Goal: Information Seeking & Learning: Understand process/instructions

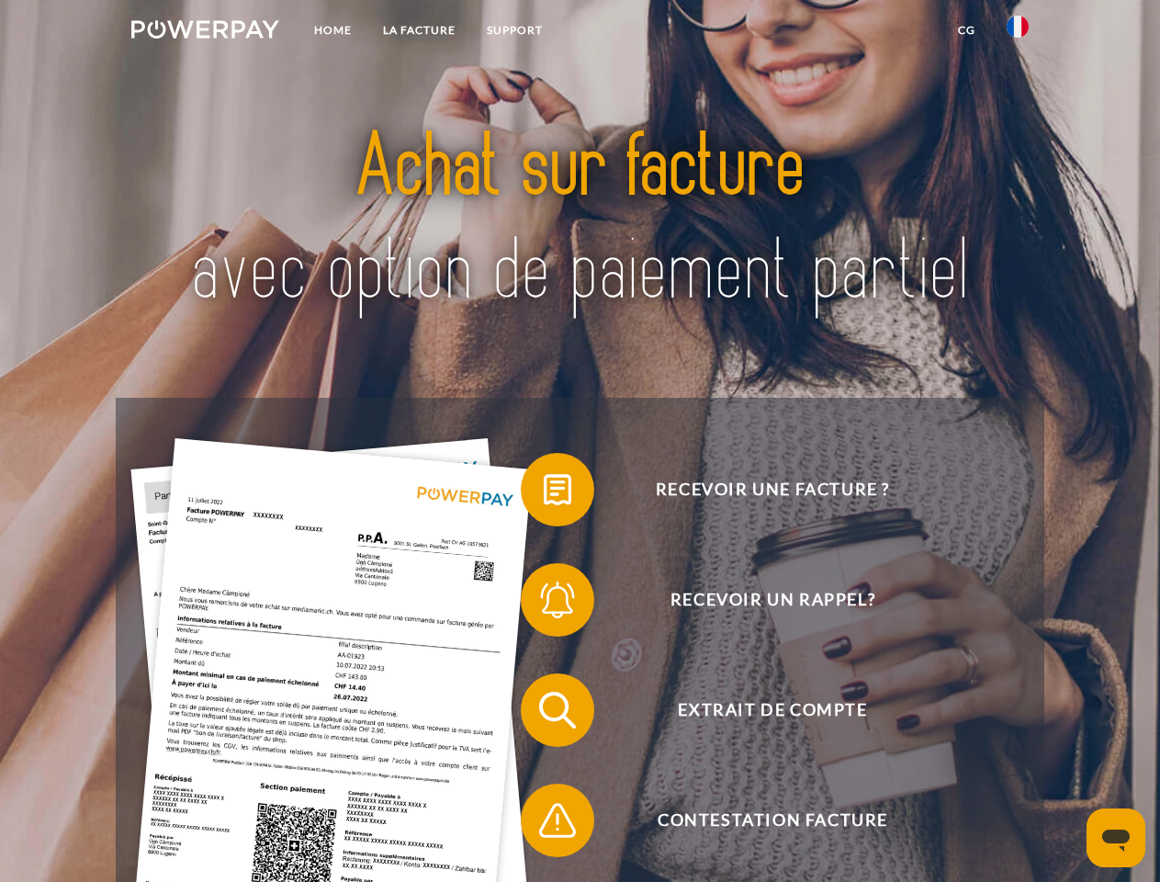
click at [205, 32] on img at bounding box center [205, 29] width 148 height 18
click at [1017, 32] on img at bounding box center [1017, 27] width 22 height 22
click at [966, 30] on link "CG" at bounding box center [966, 30] width 49 height 33
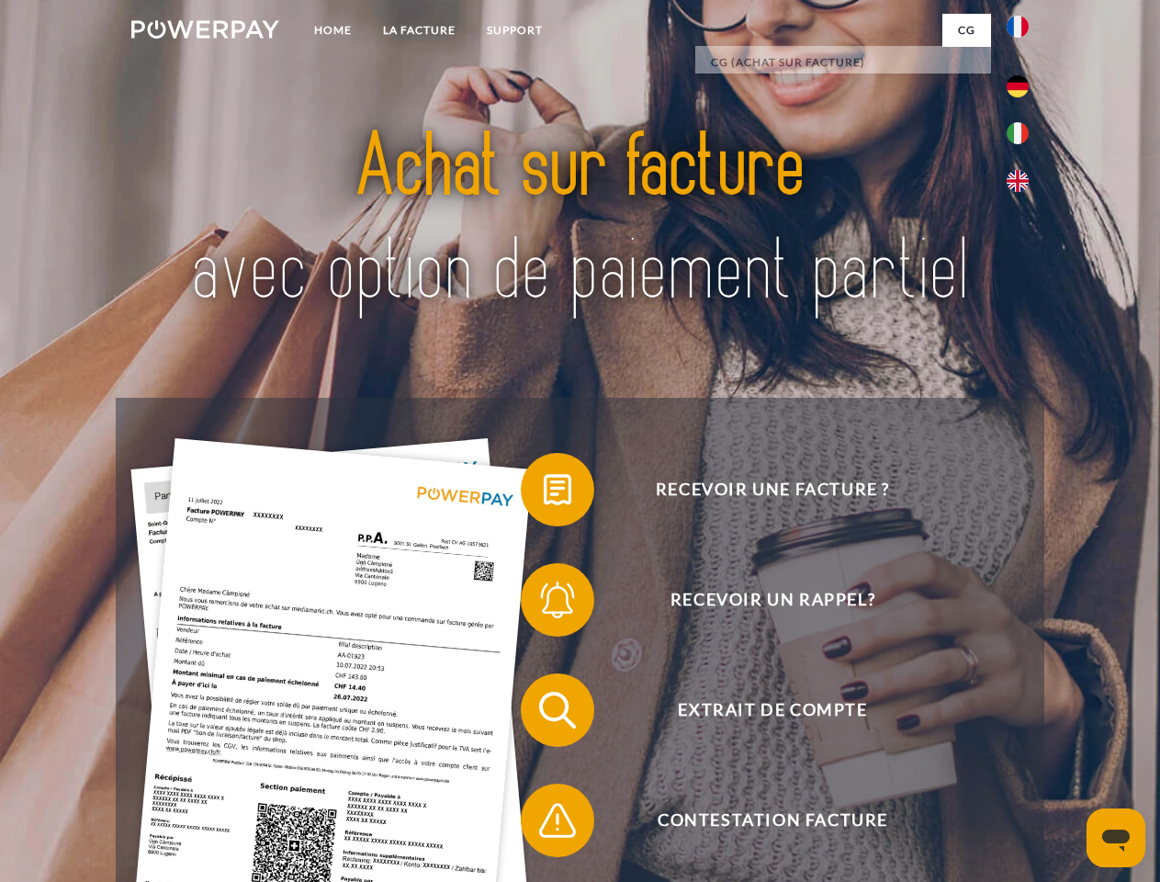
click at [544, 493] on span at bounding box center [530, 490] width 92 height 92
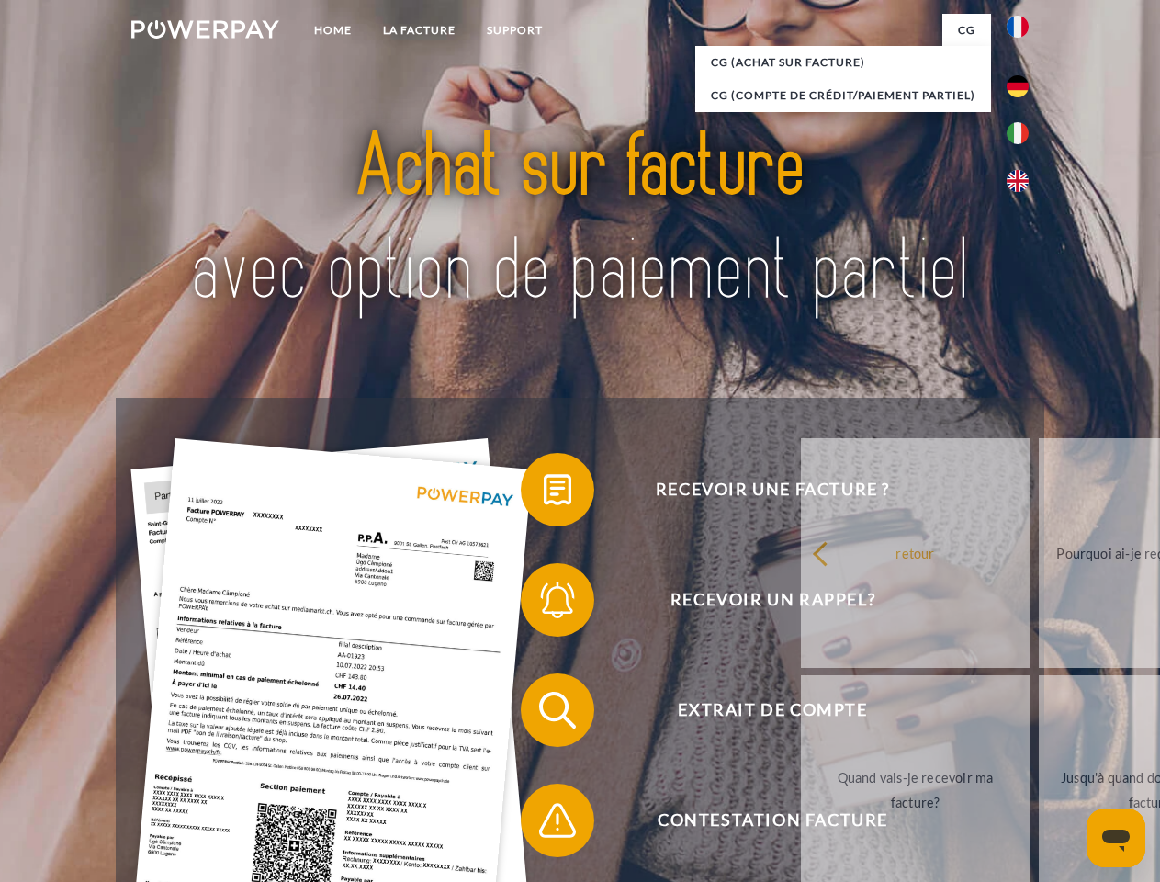
click at [544, 603] on span at bounding box center [530, 600] width 92 height 92
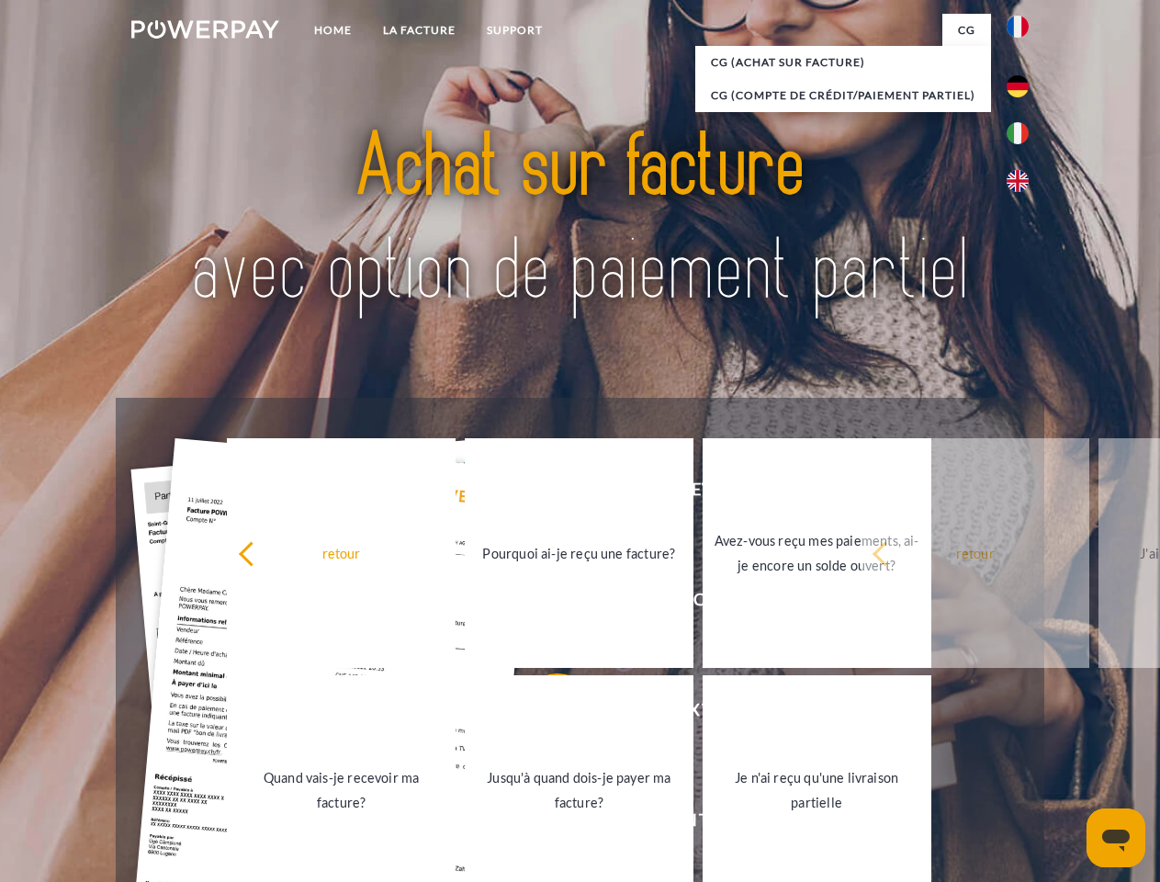
click at [544, 713] on link "Jusqu'à quand dois-je payer ma facture?" at bounding box center [579, 790] width 229 height 230
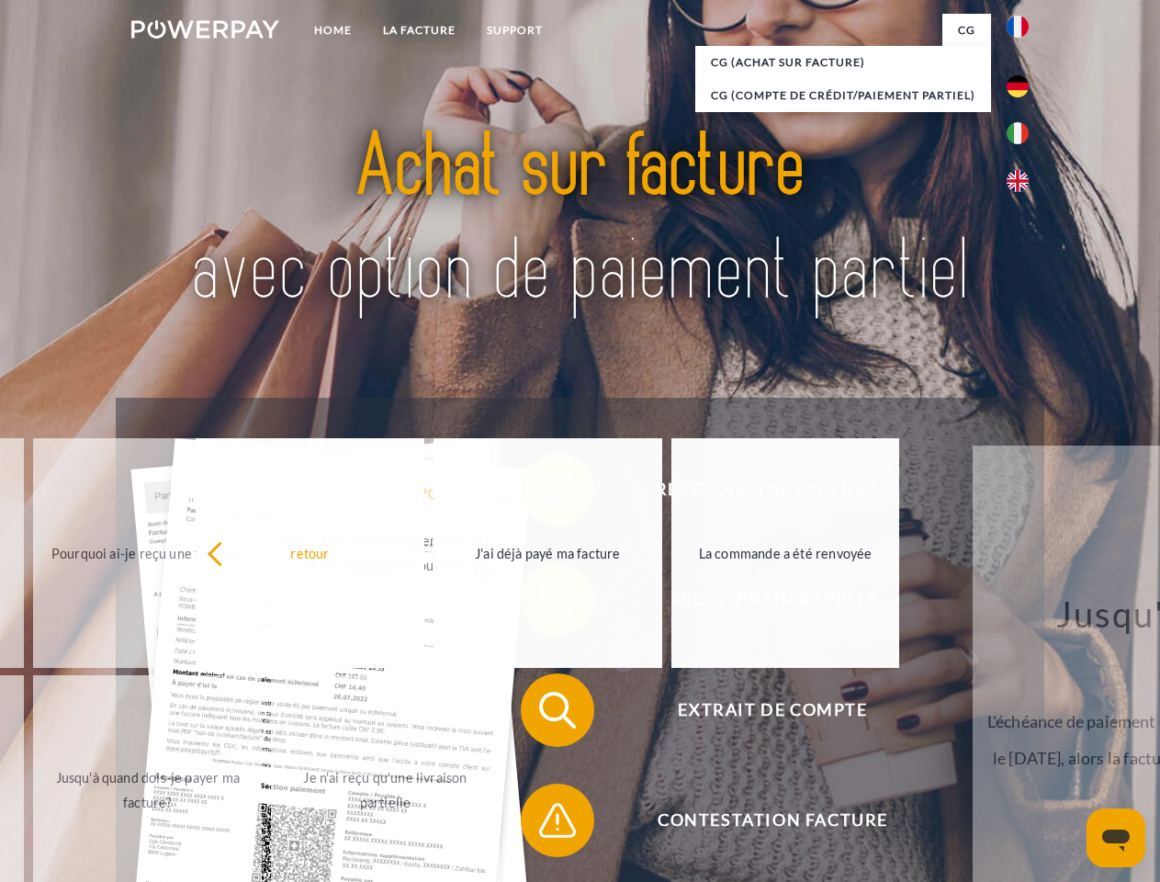
click at [544, 824] on span at bounding box center [530, 820] width 92 height 92
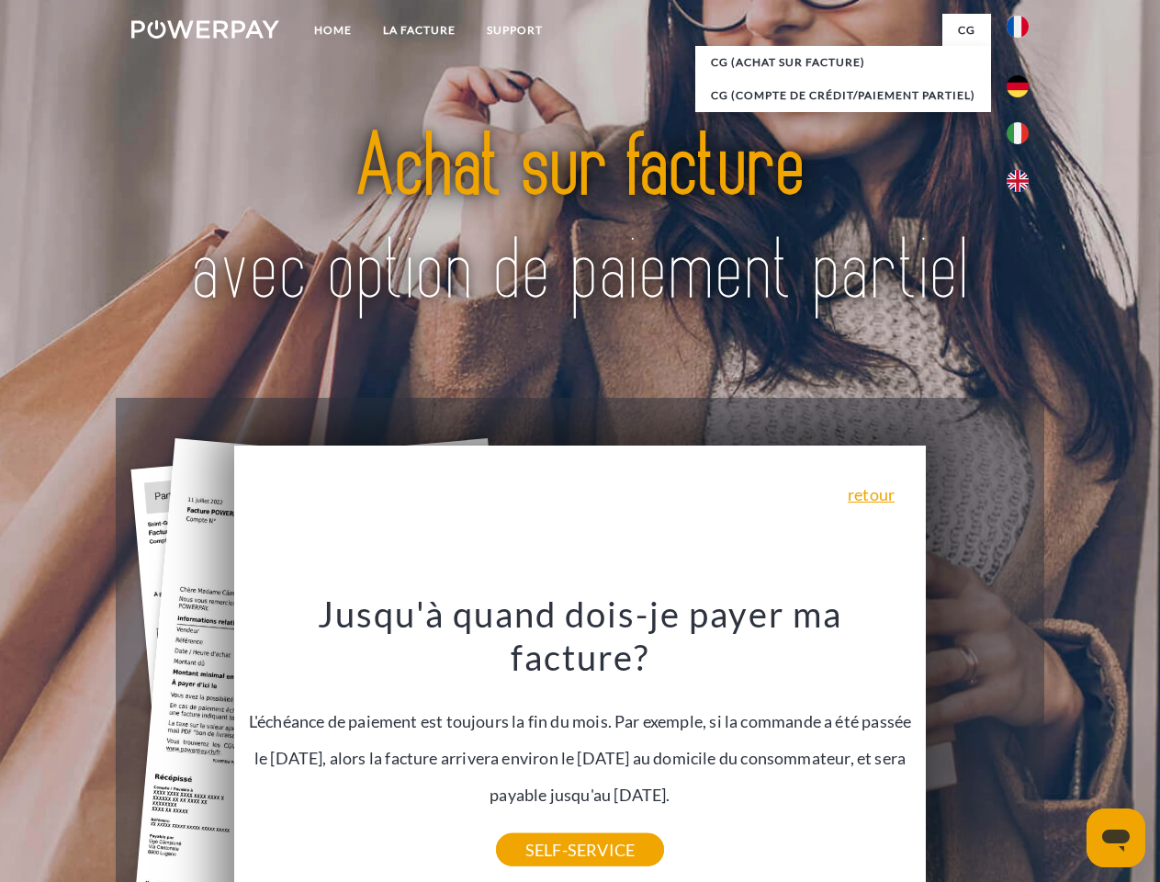
click at [1116, 837] on icon "Ouvrir la fenêtre de messagerie" at bounding box center [1116, 840] width 28 height 22
